Goal: Information Seeking & Learning: Check status

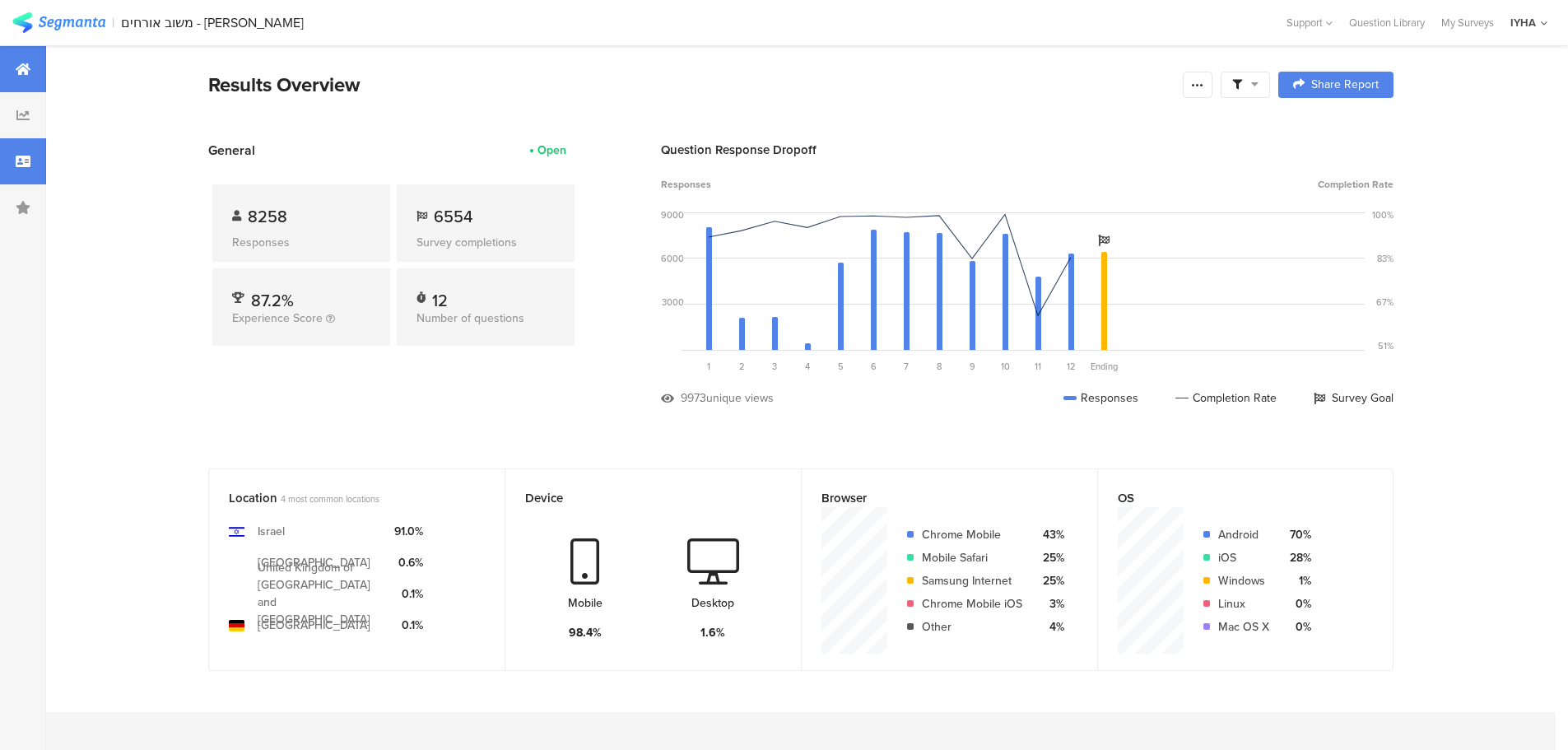
click at [33, 167] on div at bounding box center [23, 162] width 47 height 47
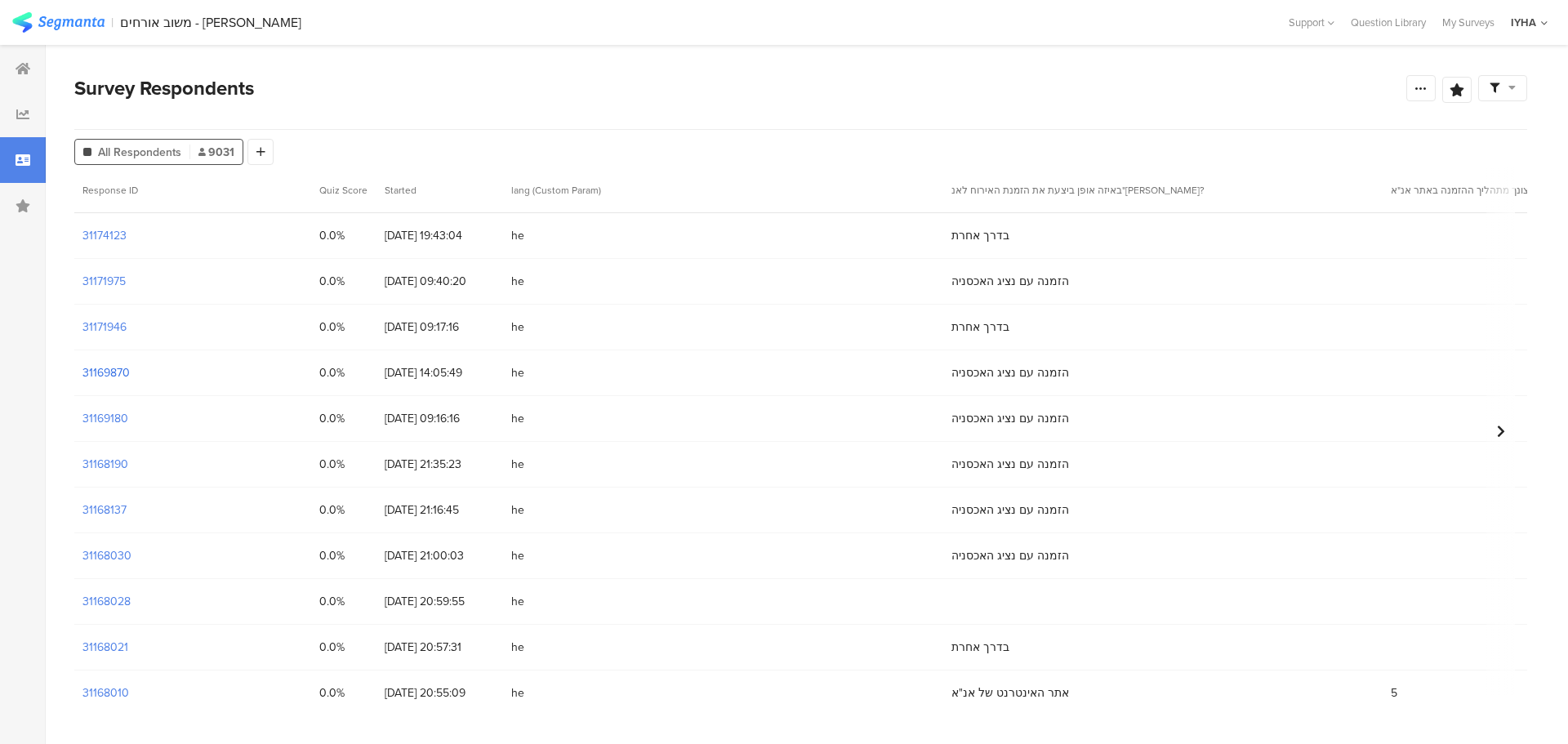
click at [87, 372] on section "31169870" at bounding box center [106, 373] width 47 height 17
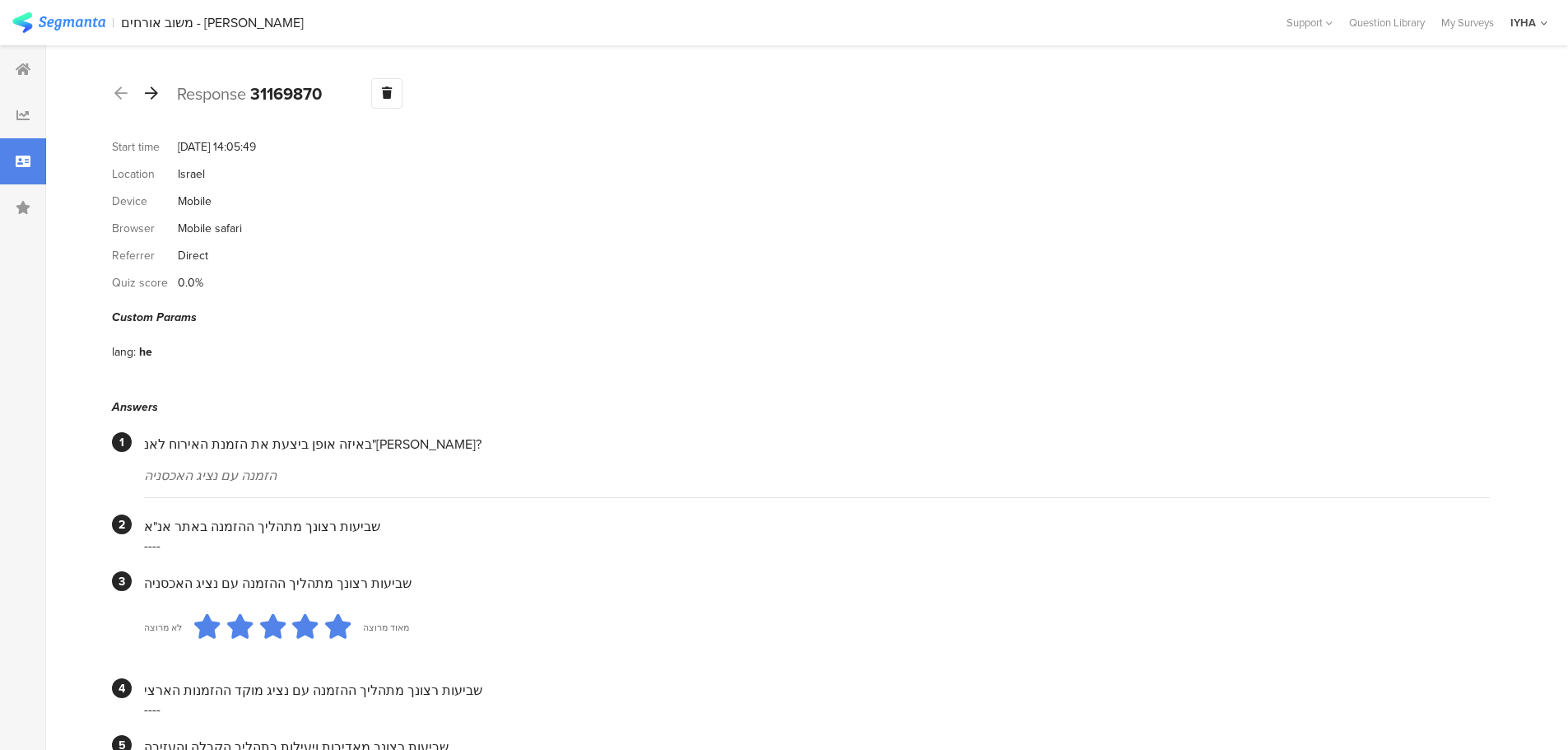
click at [146, 95] on icon at bounding box center [151, 92] width 14 height 15
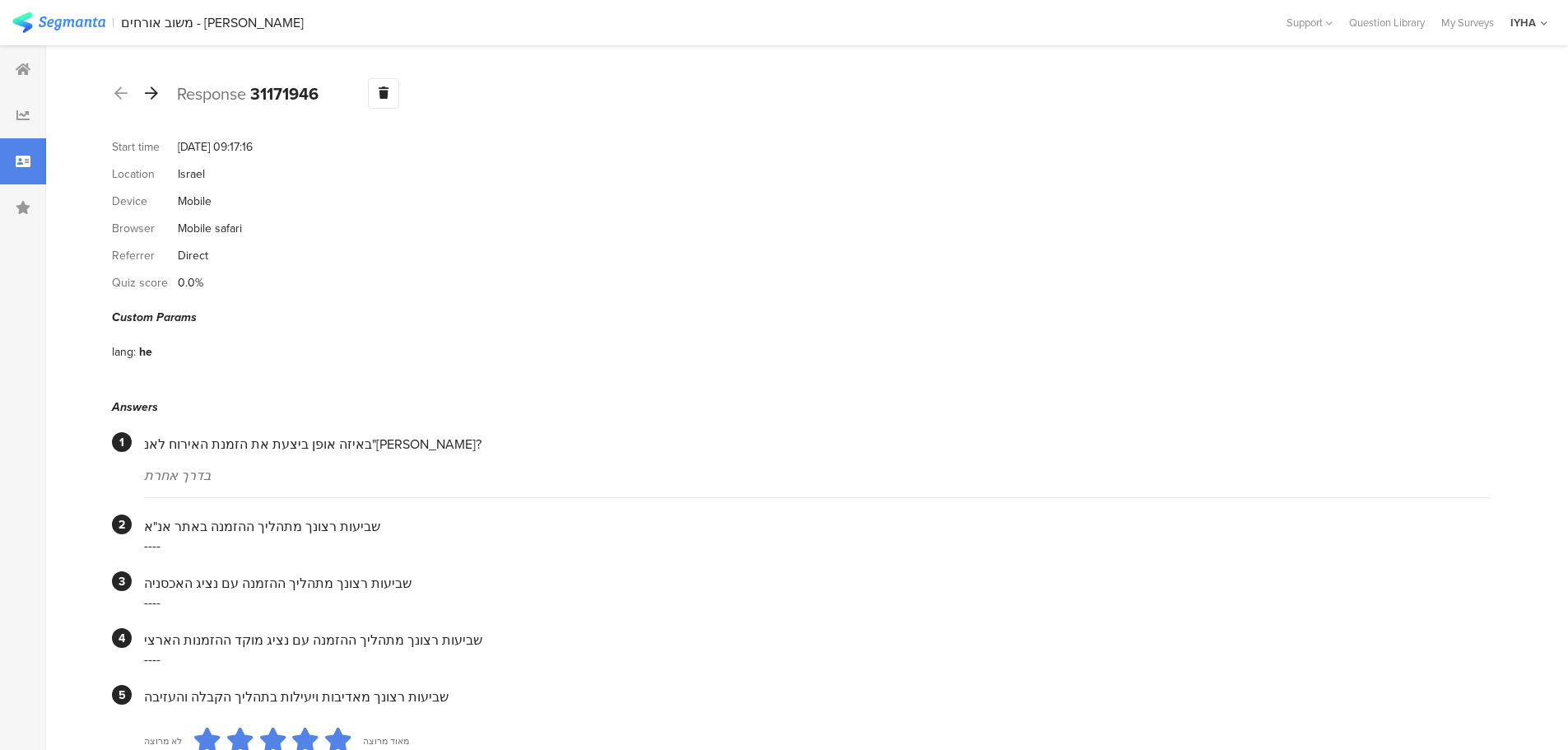
click at [155, 97] on icon at bounding box center [151, 92] width 14 height 15
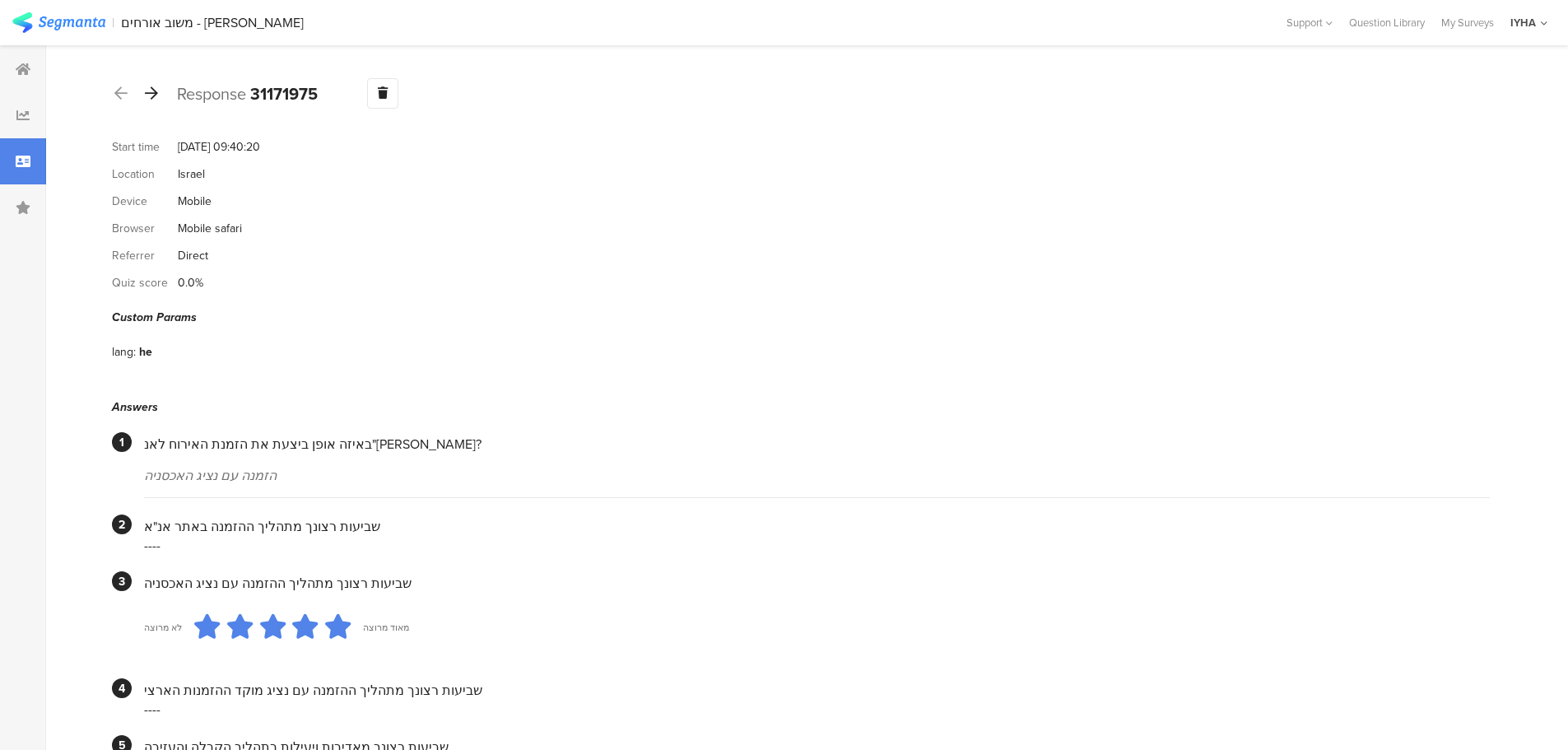
click at [145, 97] on icon at bounding box center [151, 92] width 14 height 15
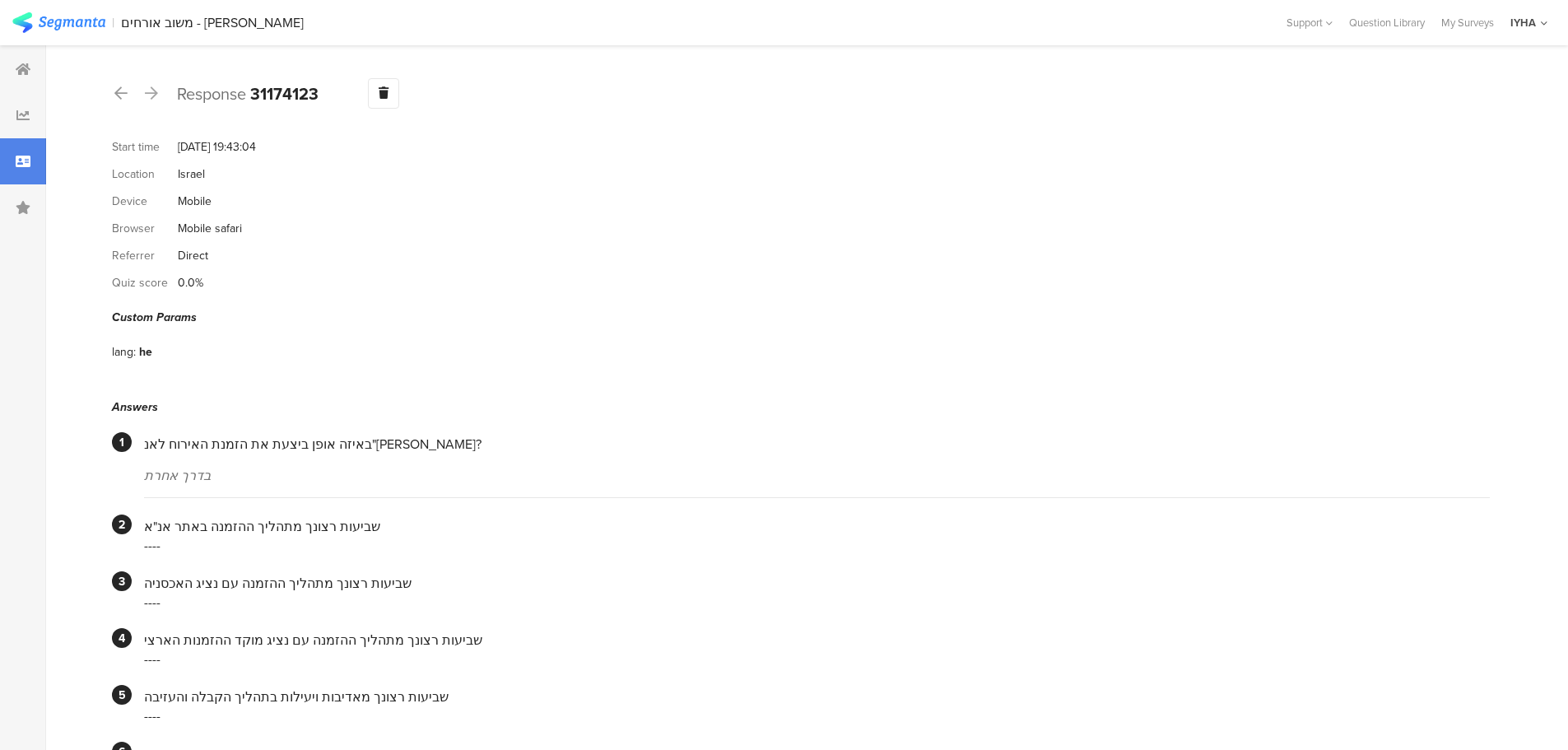
click at [149, 95] on icon at bounding box center [151, 92] width 14 height 15
